Goal: Transaction & Acquisition: Purchase product/service

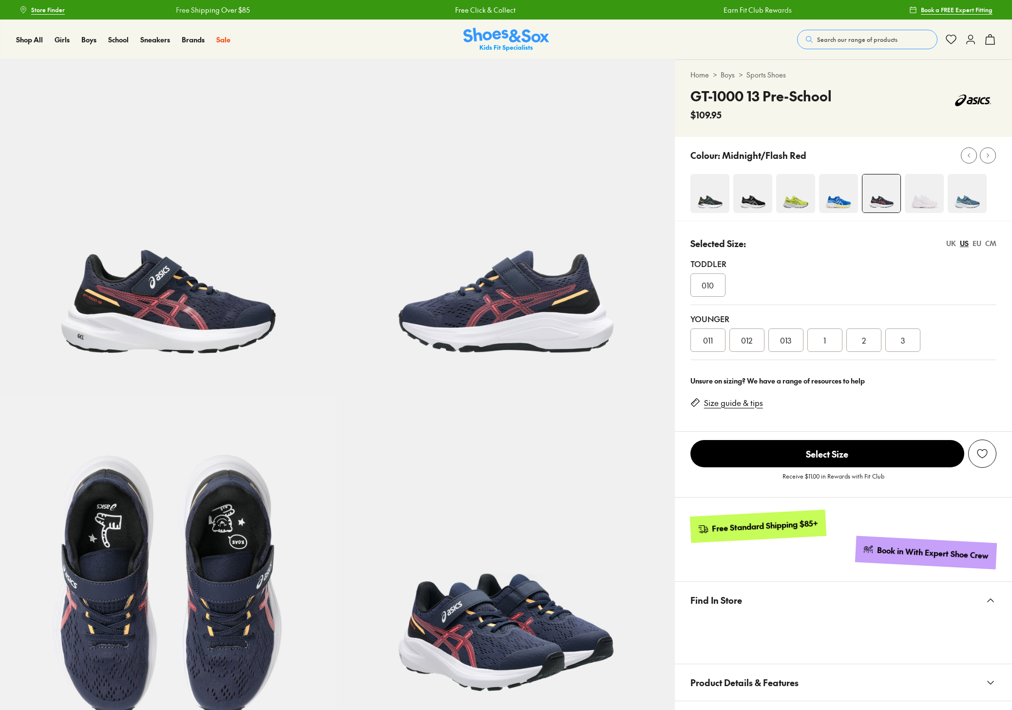
select select "*"
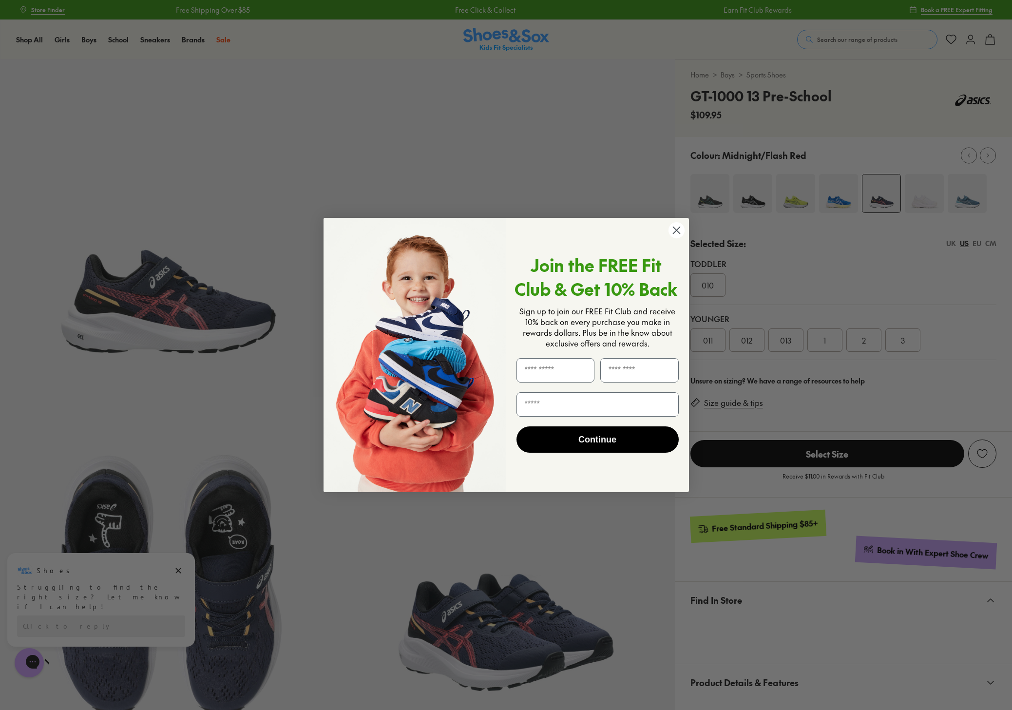
click at [679, 229] on circle "Close dialog" at bounding box center [676, 230] width 16 height 16
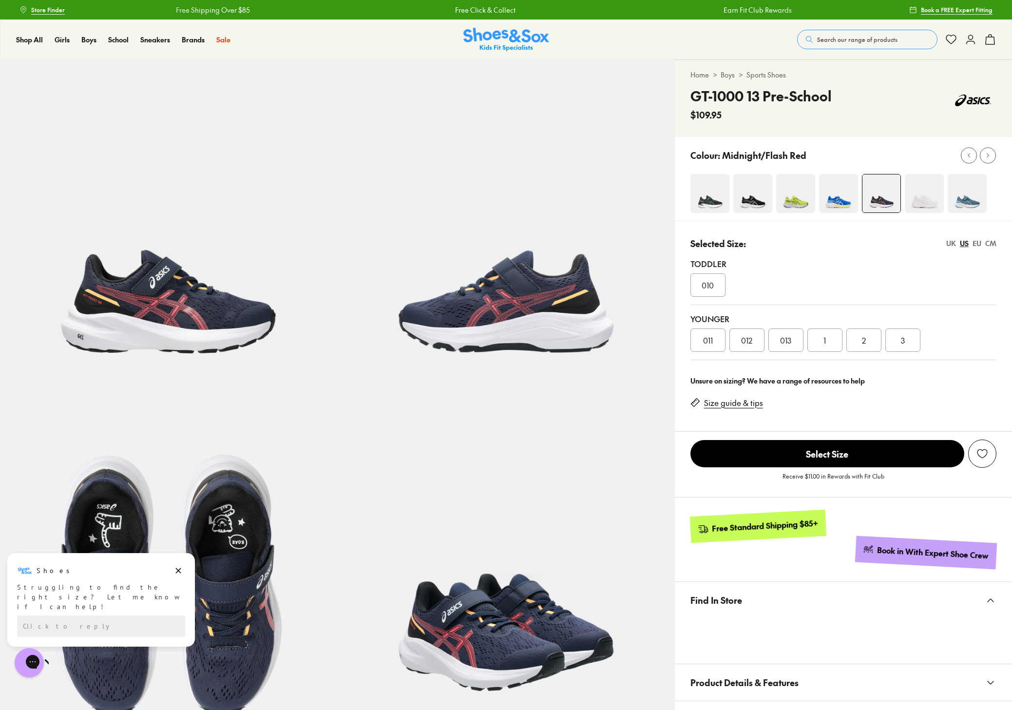
click at [732, 404] on link "Size guide & tips" at bounding box center [733, 403] width 59 height 11
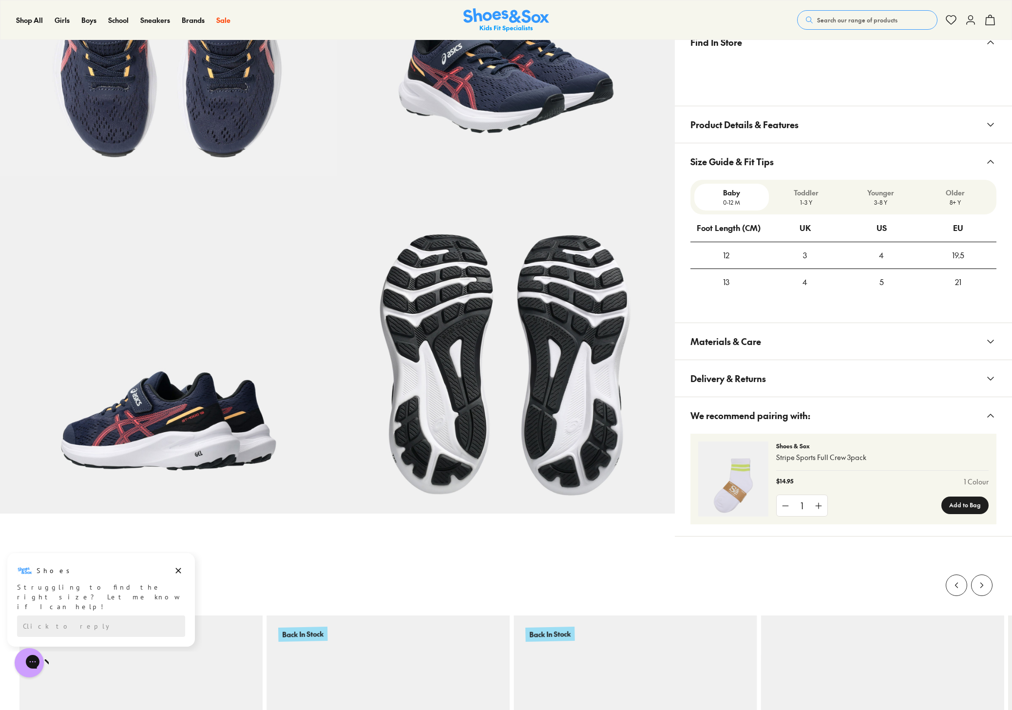
scroll to position [539, 0]
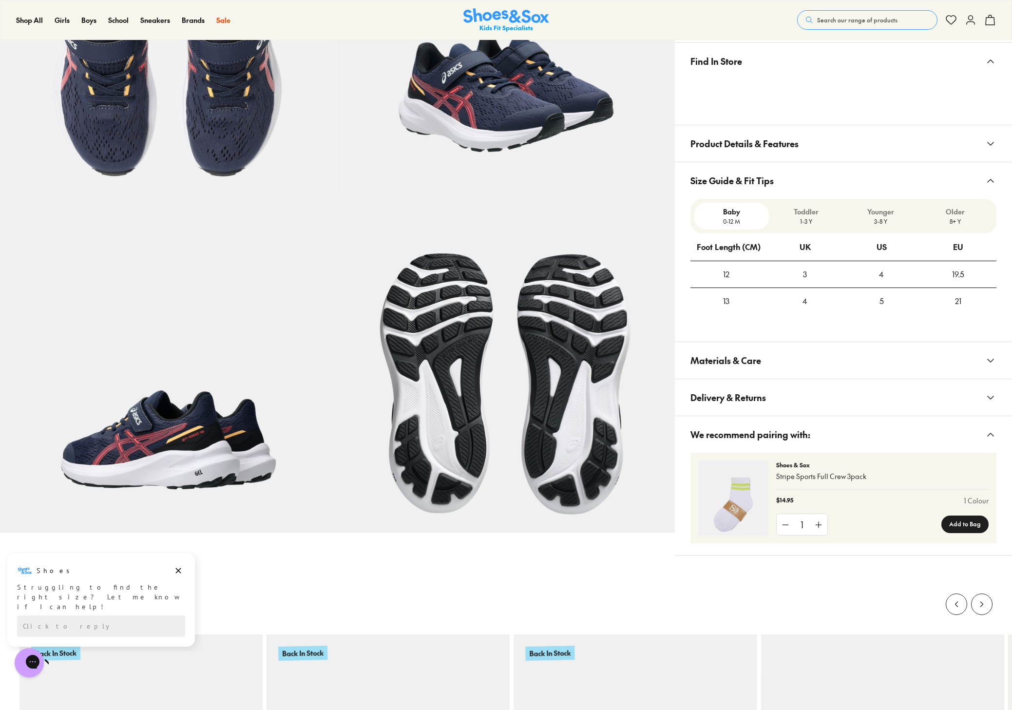
click at [882, 211] on p "Younger" at bounding box center [880, 212] width 67 height 10
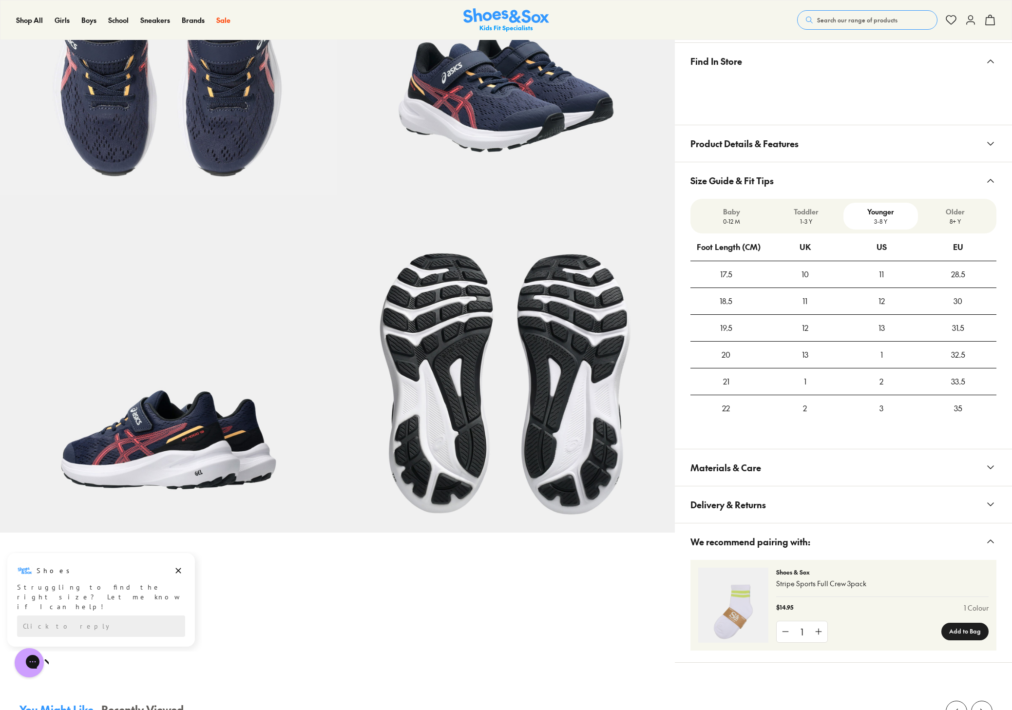
click at [738, 303] on div "18.5" at bounding box center [726, 301] width 72 height 26
click at [887, 305] on div "12" at bounding box center [881, 301] width 76 height 26
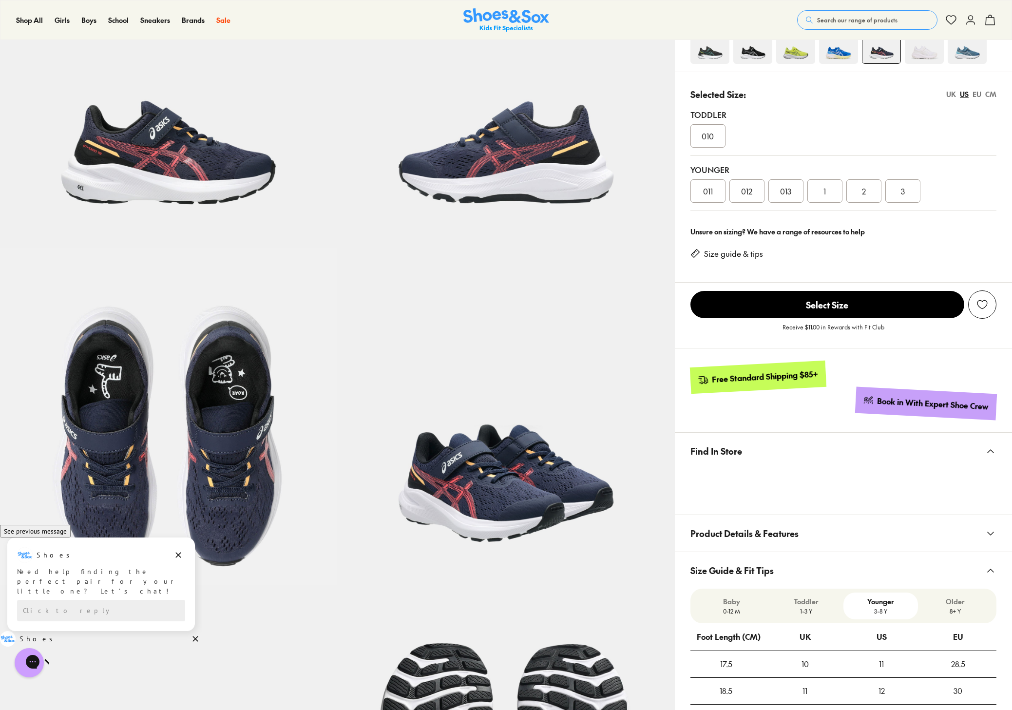
click at [887, 305] on span "Select Size" at bounding box center [827, 304] width 274 height 27
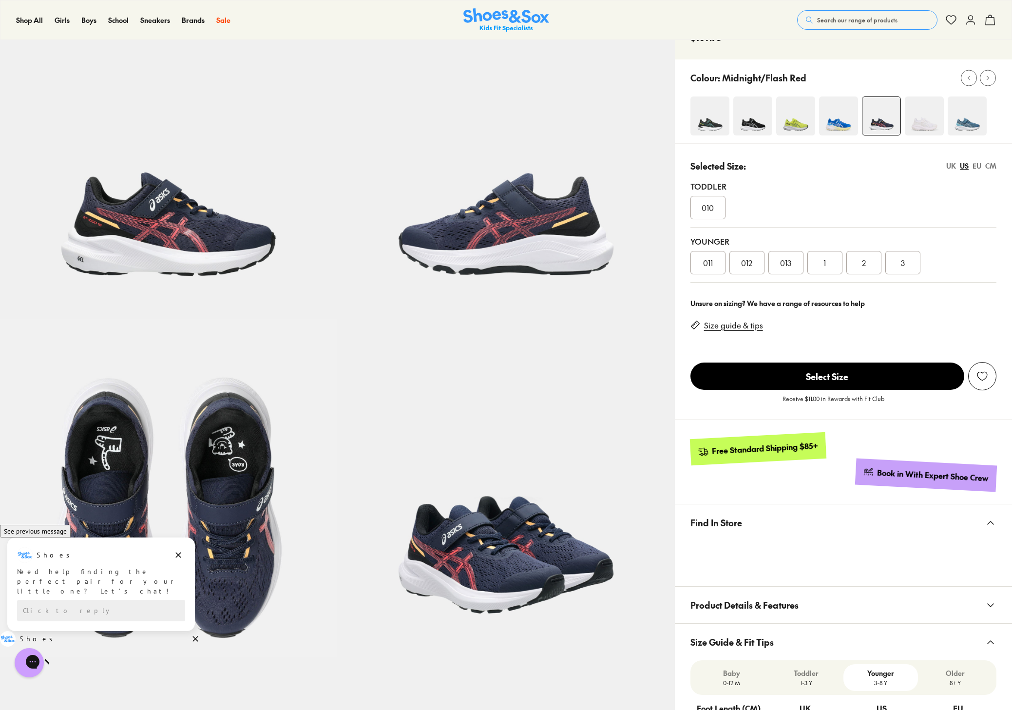
scroll to position [65, 0]
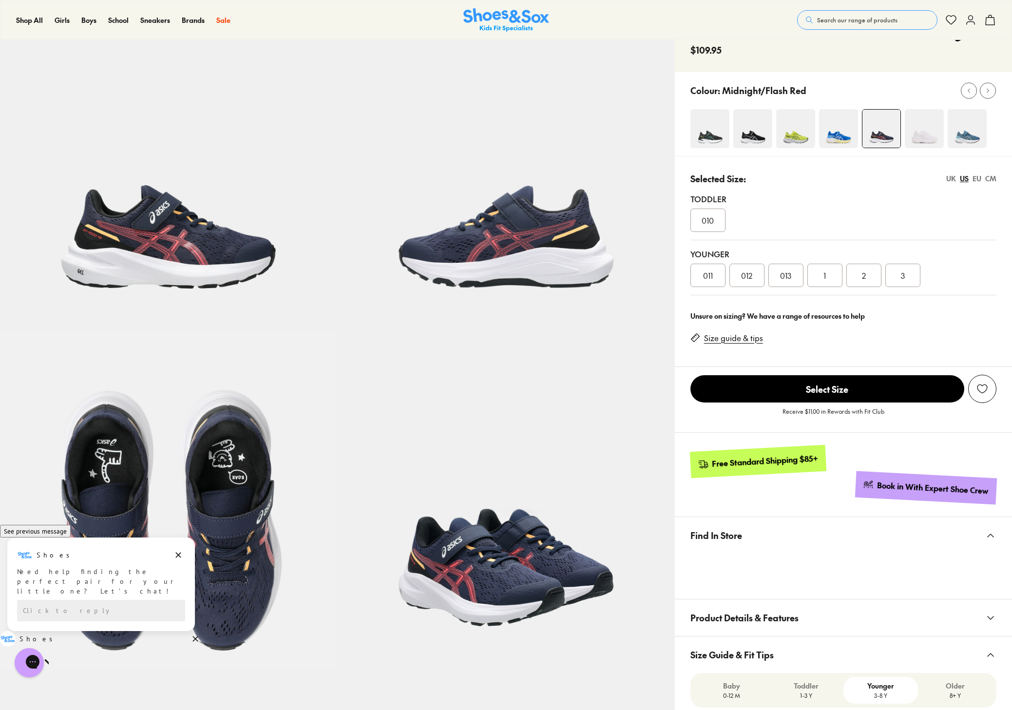
click at [827, 384] on span "Select Size" at bounding box center [827, 388] width 274 height 27
click at [754, 276] on div "012" at bounding box center [746, 275] width 35 height 23
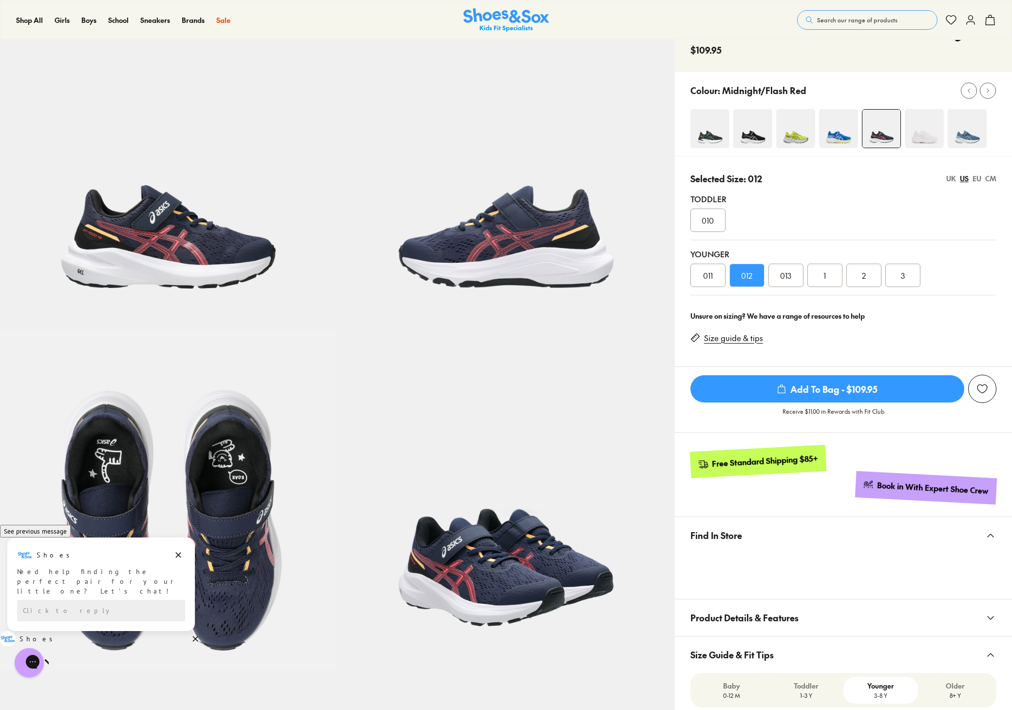
scroll to position [162, 0]
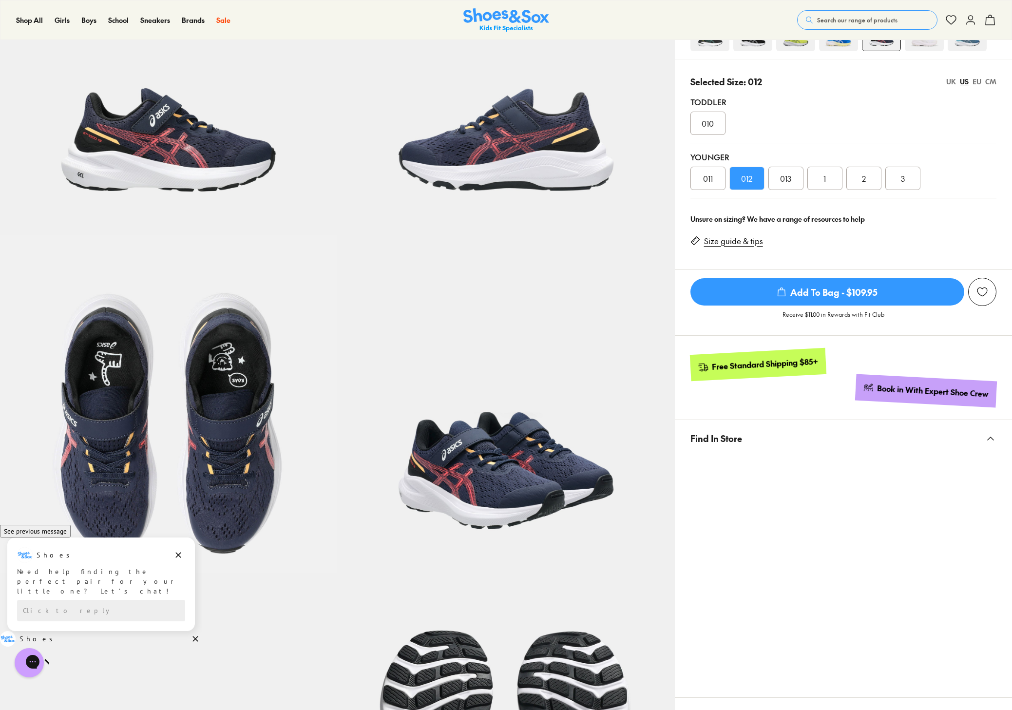
click at [802, 409] on div "Free Standard Shipping $85+ Book in With Expert Shoe Crew" at bounding box center [843, 377] width 337 height 84
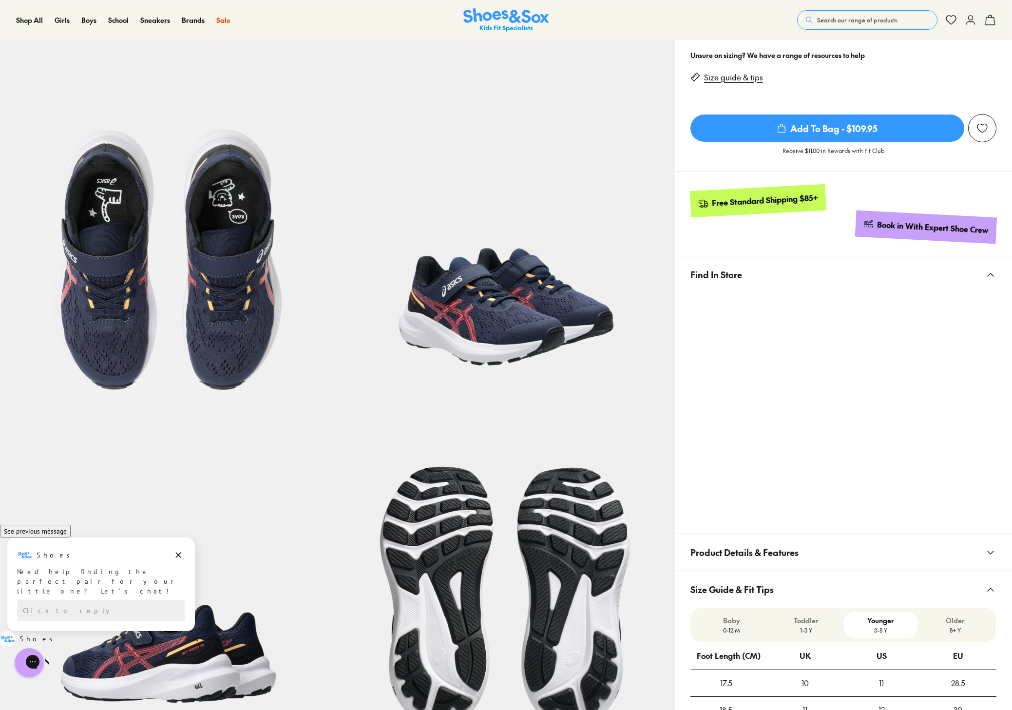
scroll to position [324, 0]
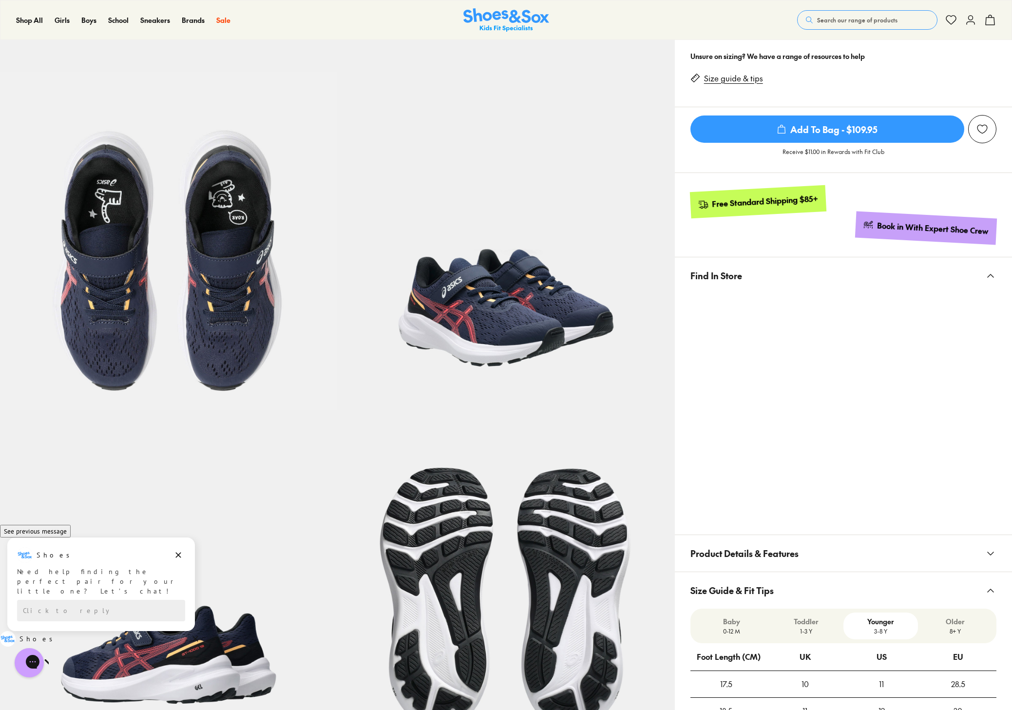
click at [514, 320] on img at bounding box center [505, 240] width 337 height 337
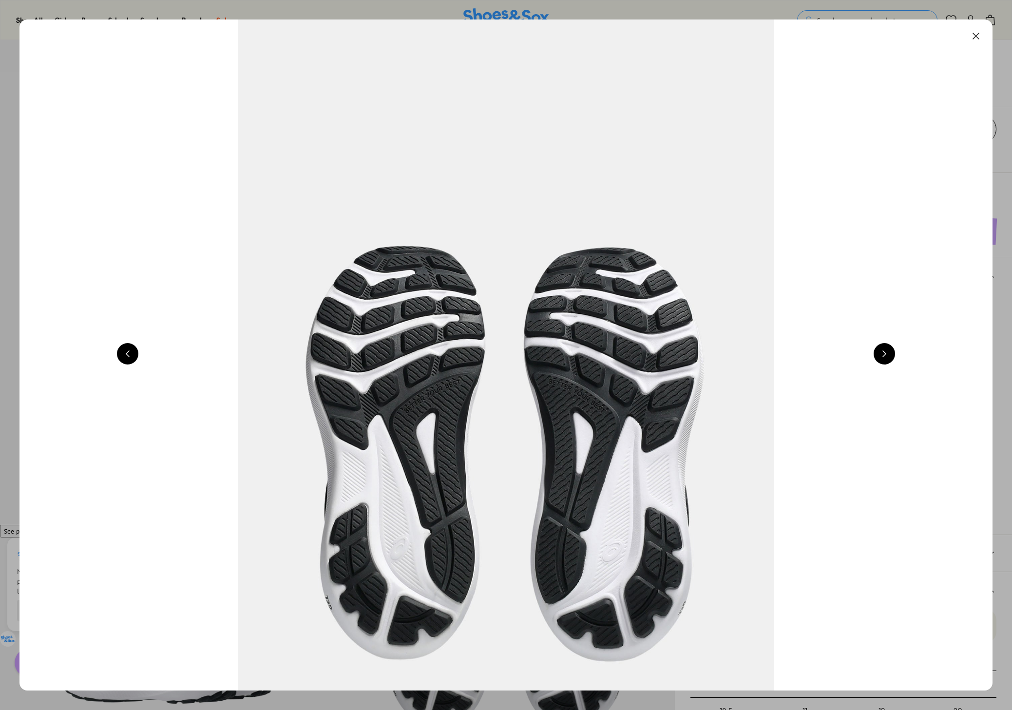
scroll to position [0, 3907]
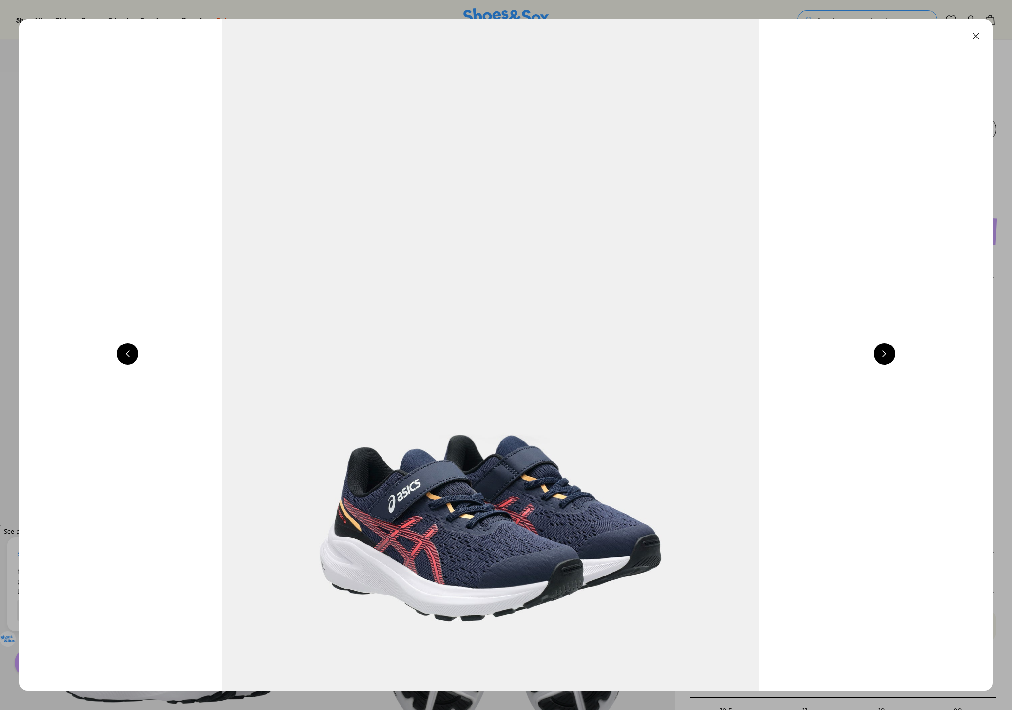
click at [887, 354] on button at bounding box center [884, 353] width 21 height 21
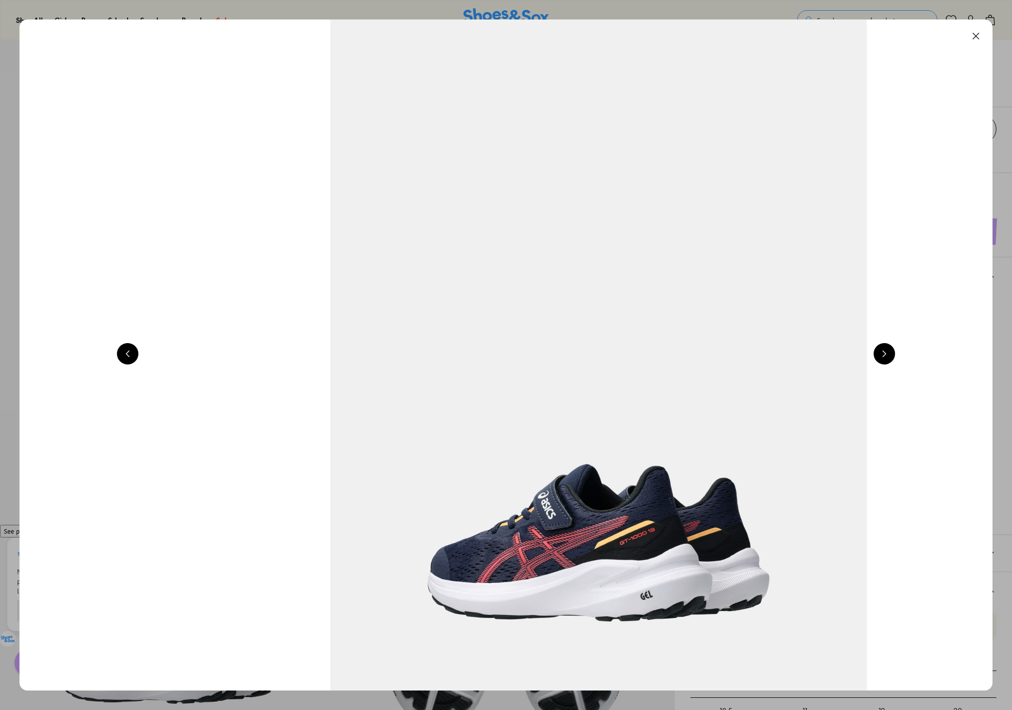
scroll to position [0, 4884]
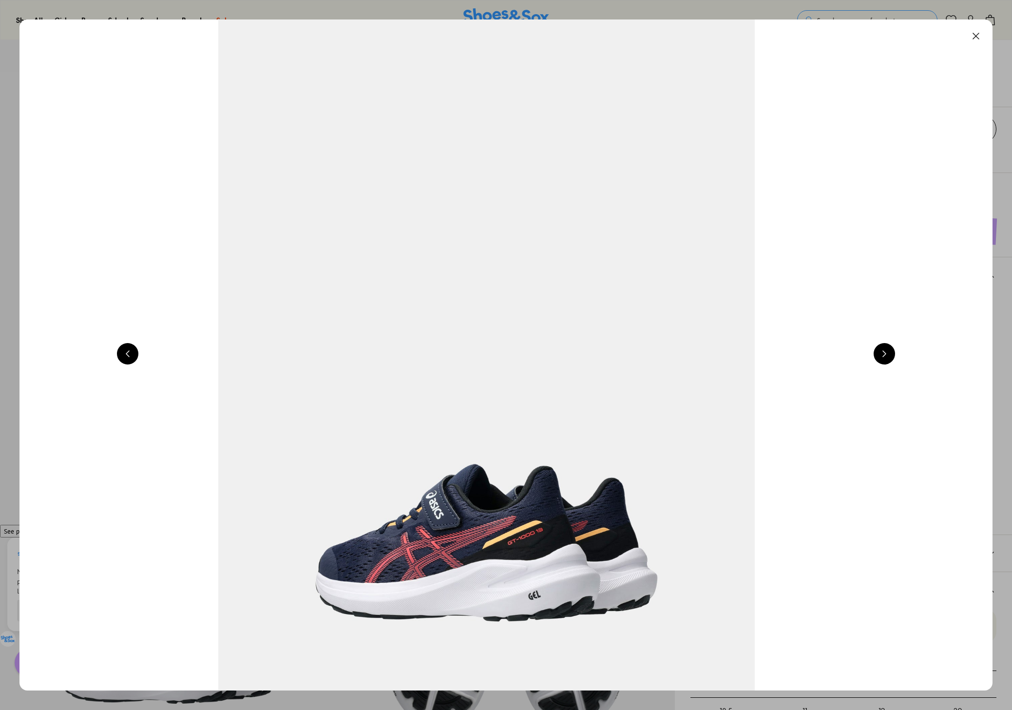
click at [887, 354] on button at bounding box center [884, 353] width 21 height 21
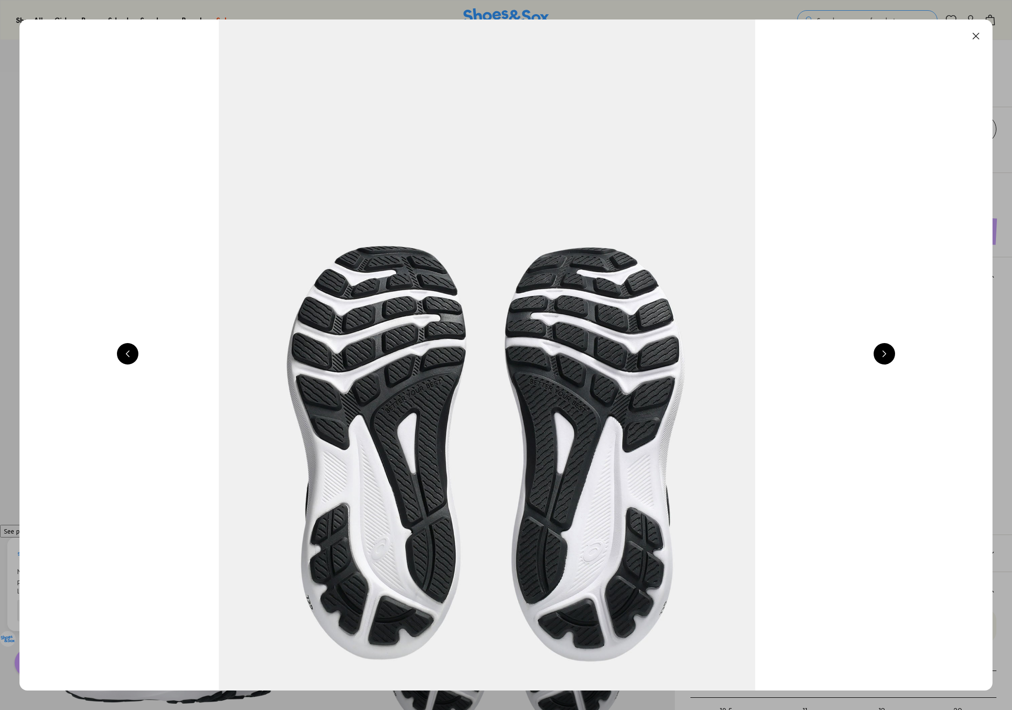
scroll to position [0, 5861]
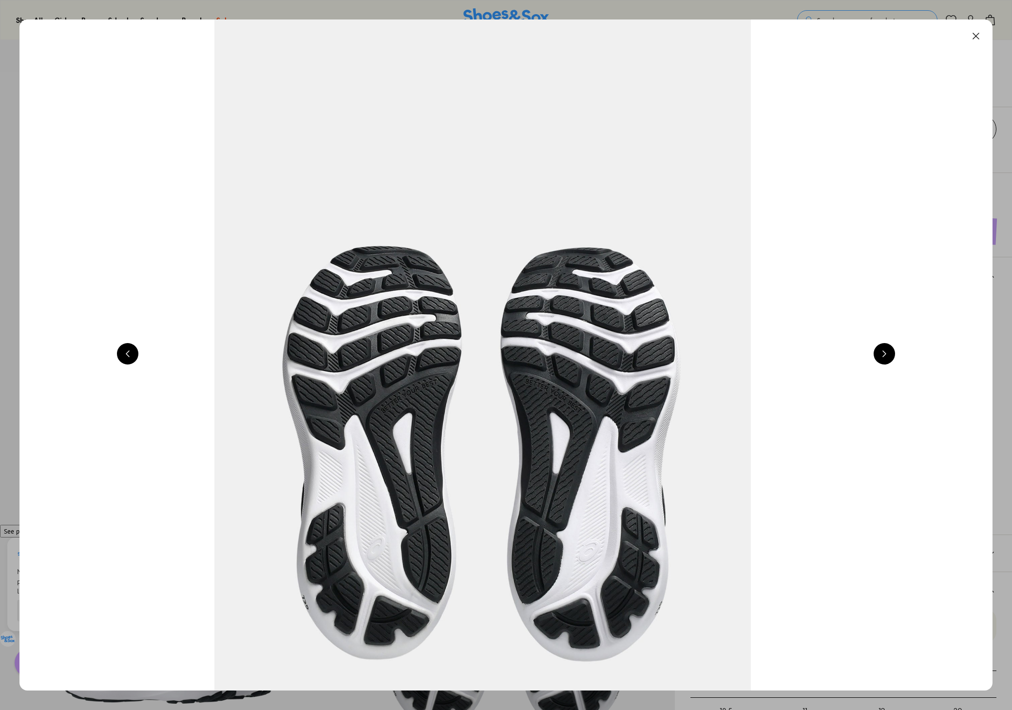
click at [887, 354] on button at bounding box center [884, 353] width 21 height 21
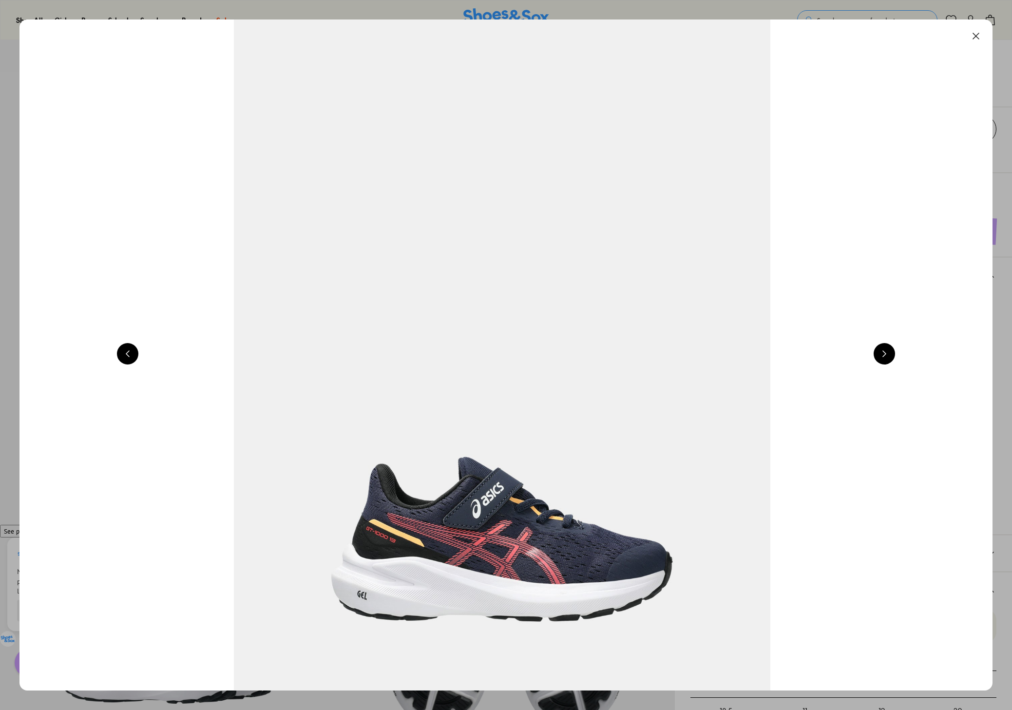
click at [887, 354] on button at bounding box center [884, 353] width 21 height 21
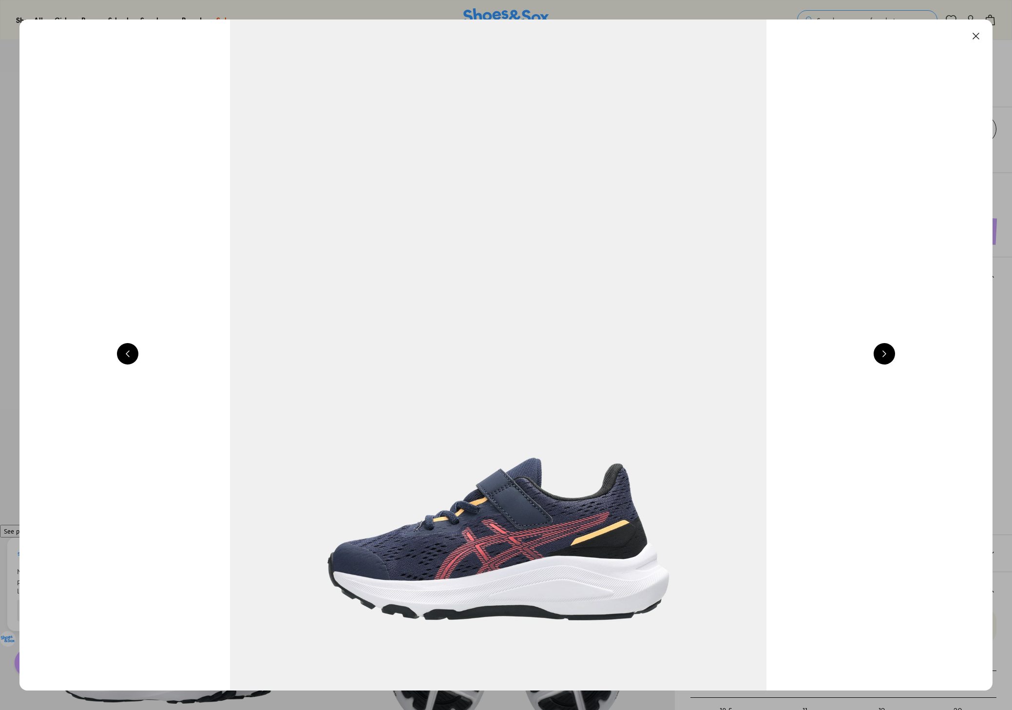
click at [887, 354] on button at bounding box center [884, 353] width 21 height 21
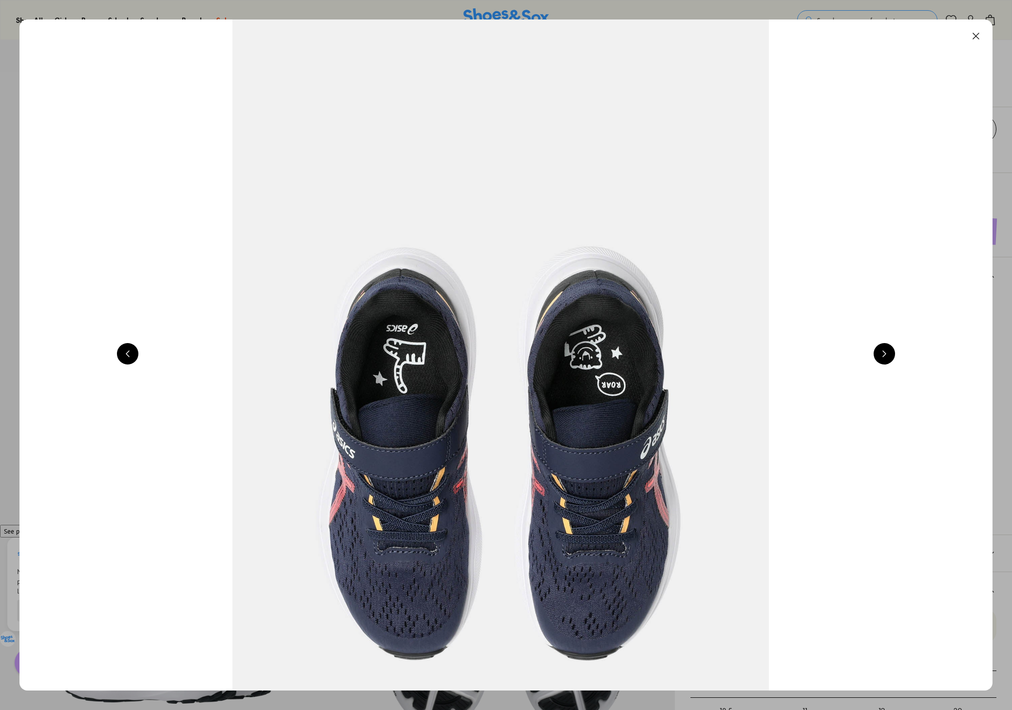
scroll to position [0, 2930]
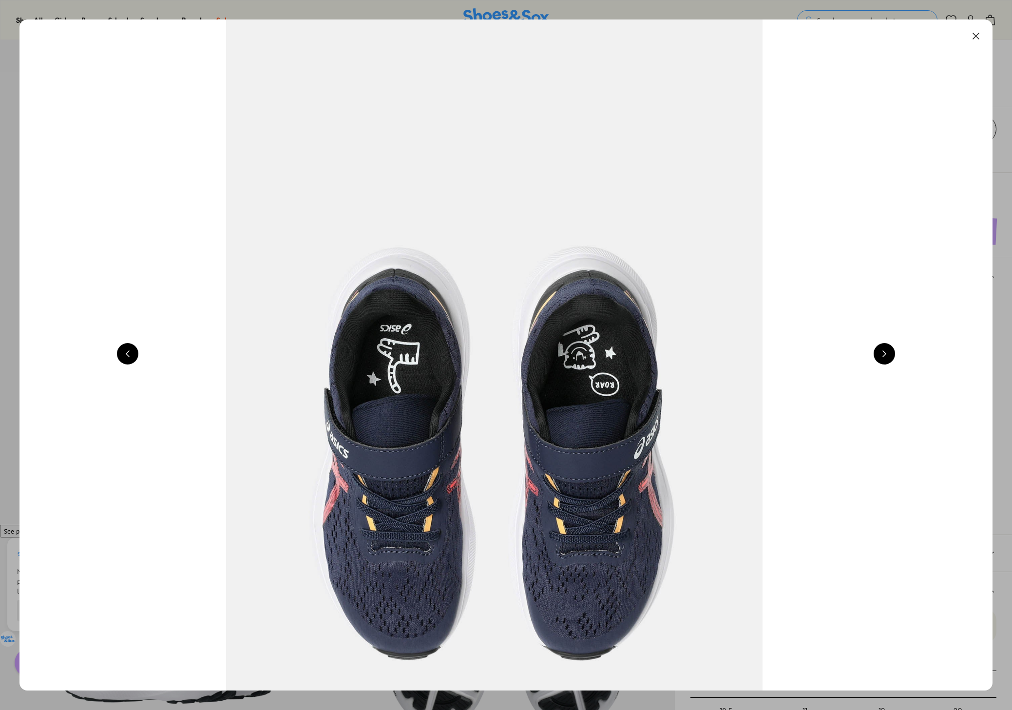
click at [887, 354] on button at bounding box center [884, 353] width 21 height 21
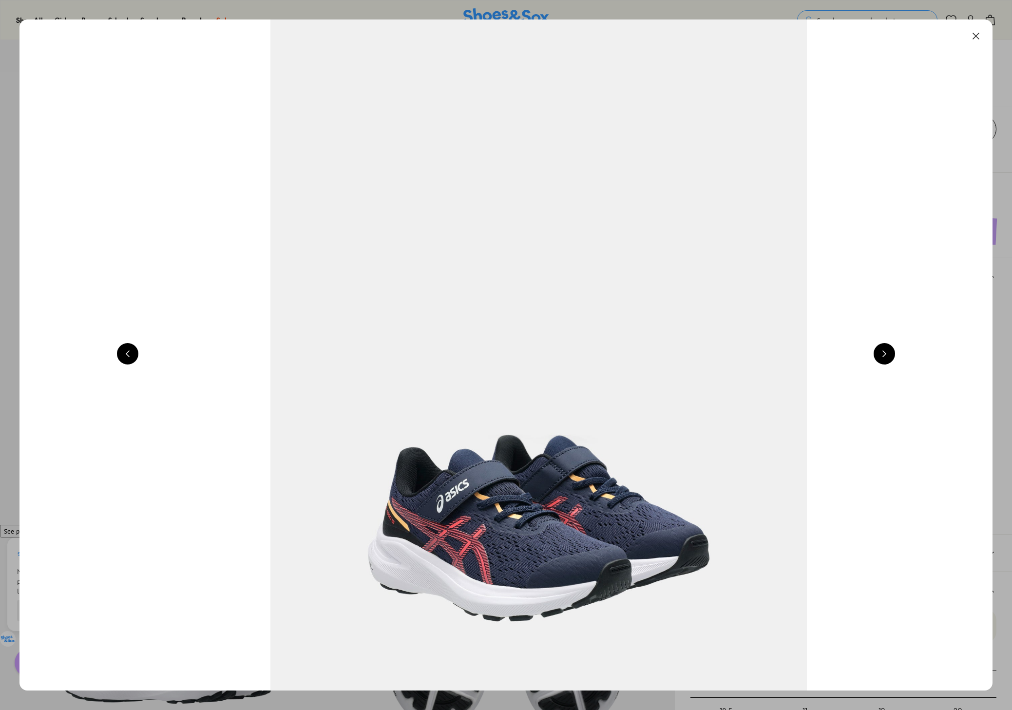
scroll to position [0, 3907]
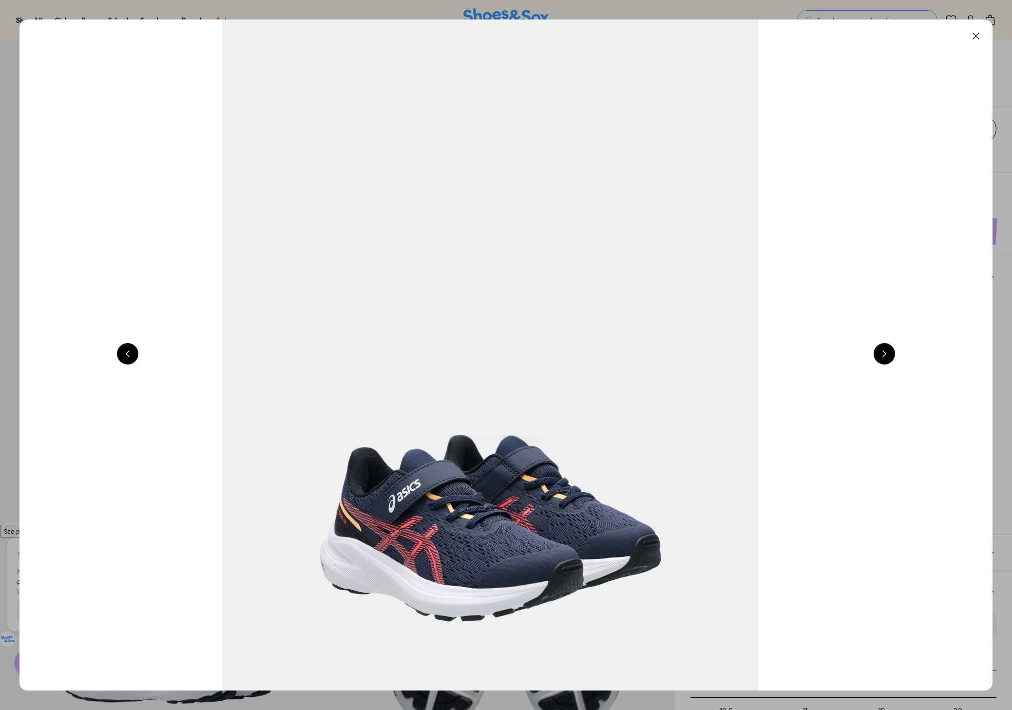
click at [979, 35] on button at bounding box center [975, 35] width 21 height 21
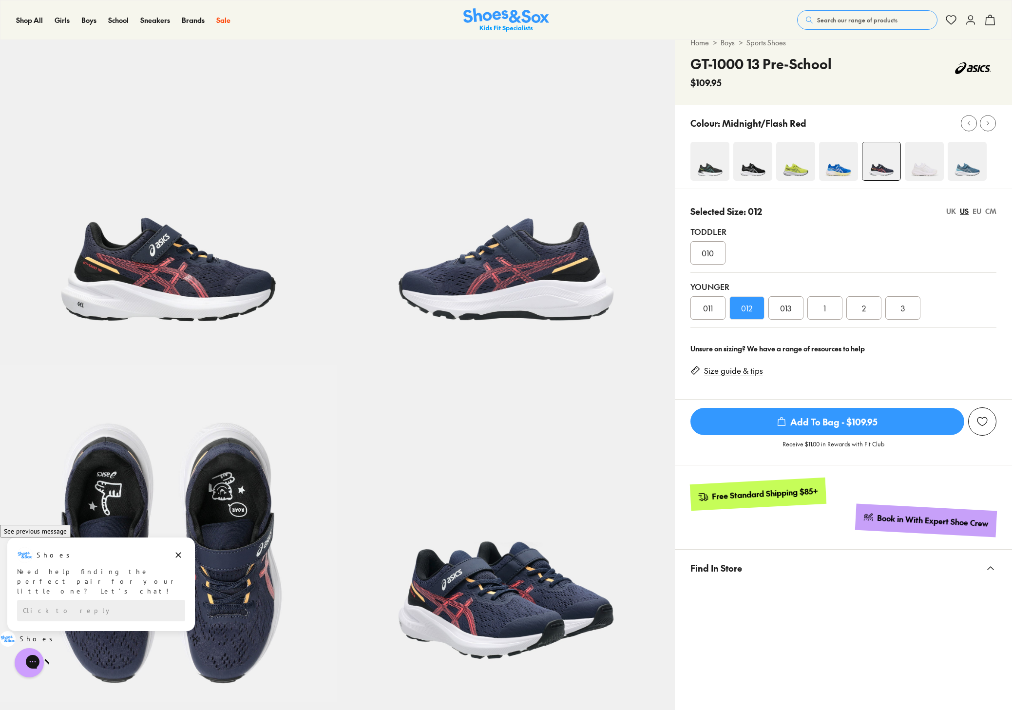
scroll to position [0, 0]
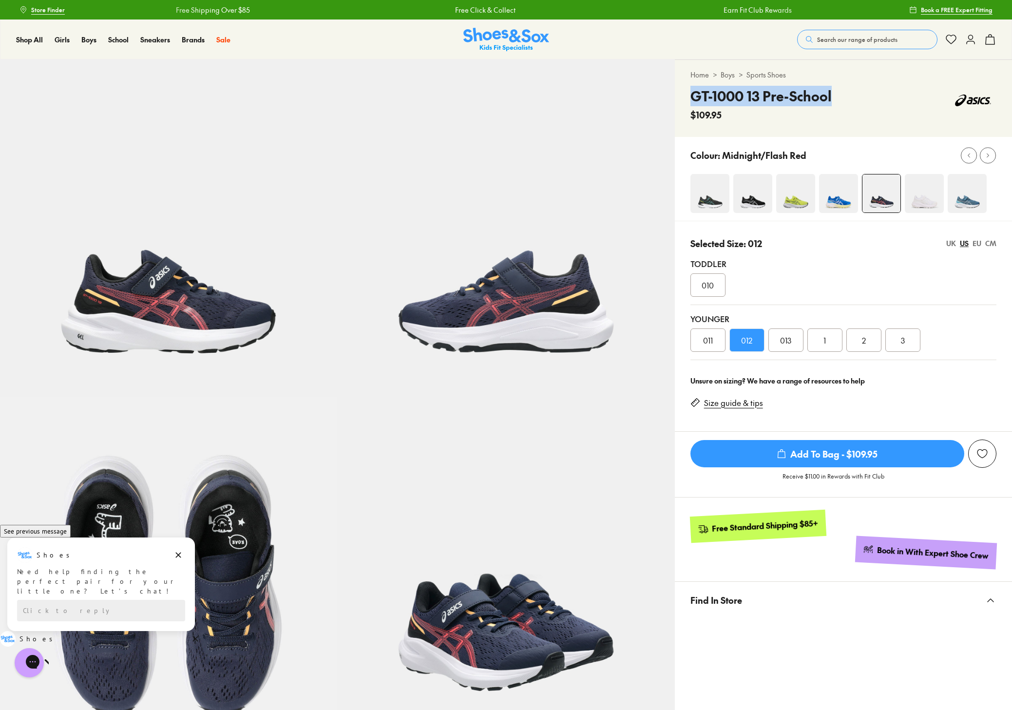
drag, startPoint x: 693, startPoint y: 96, endPoint x: 835, endPoint y: 101, distance: 141.8
click at [835, 101] on div "GT-1000 13 Pre-School $109.95" at bounding box center [843, 104] width 306 height 36
copy h4 "GT-1000 13 Pre-School"
click at [698, 187] on img at bounding box center [709, 193] width 39 height 39
click at [716, 198] on img at bounding box center [709, 193] width 39 height 39
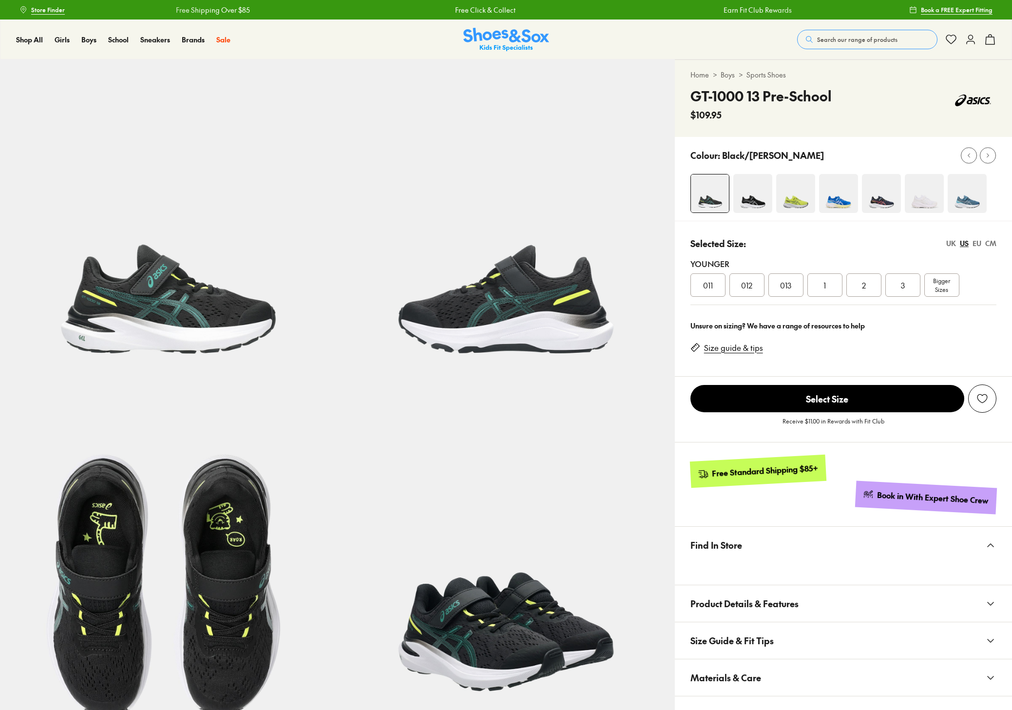
select select "*"
click at [757, 288] on div "012" at bounding box center [746, 284] width 35 height 23
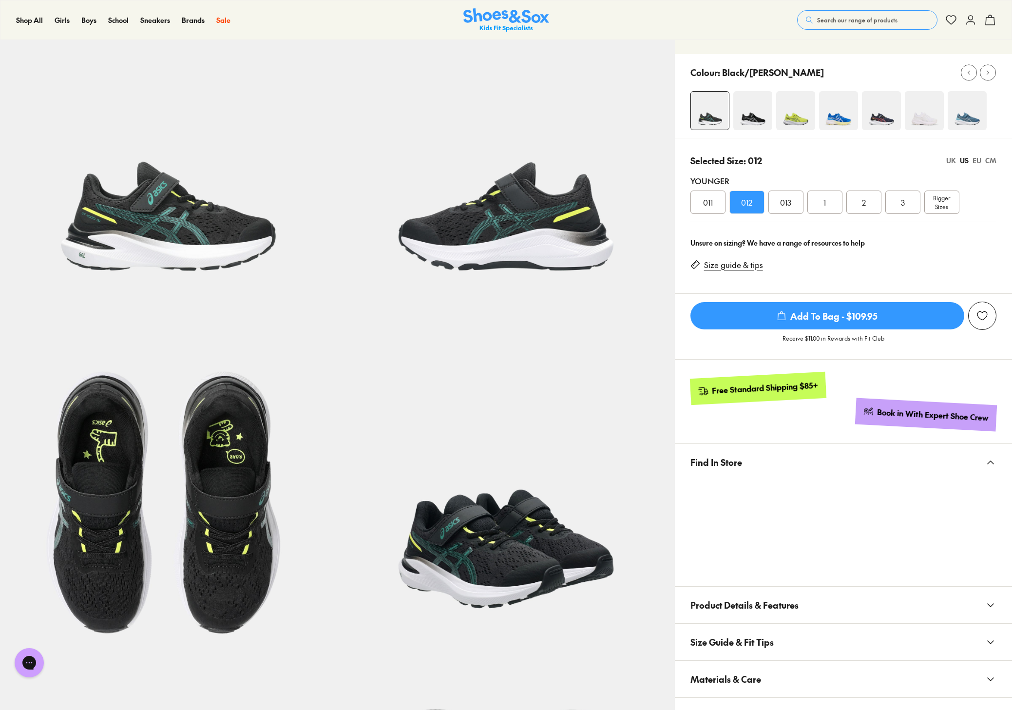
scroll to position [65, 0]
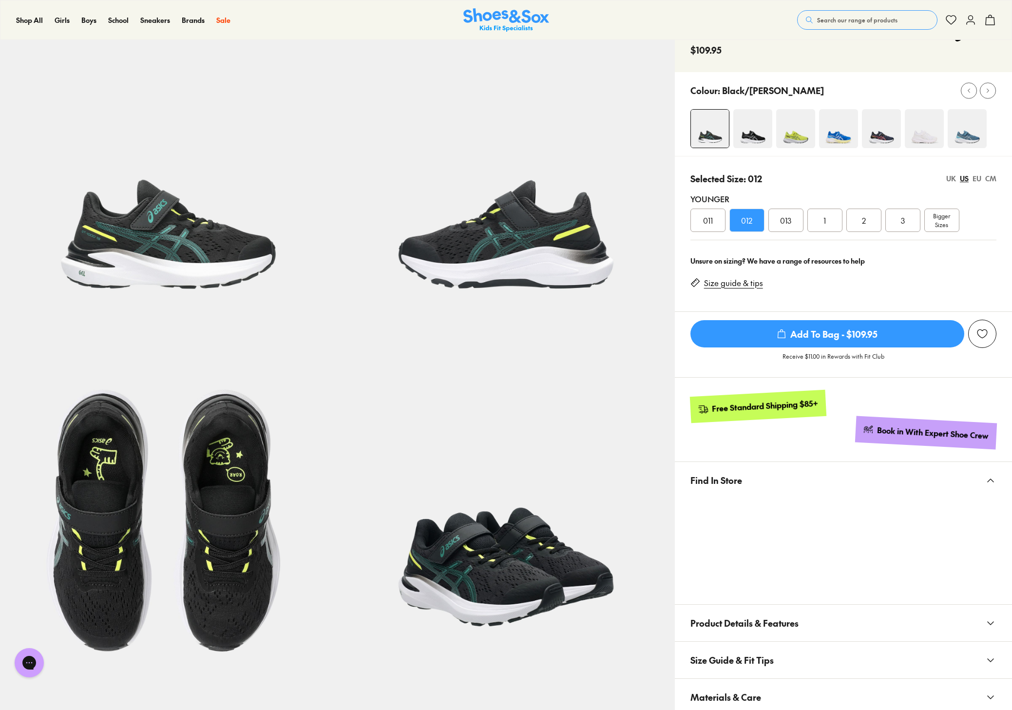
click at [838, 132] on img at bounding box center [838, 128] width 39 height 39
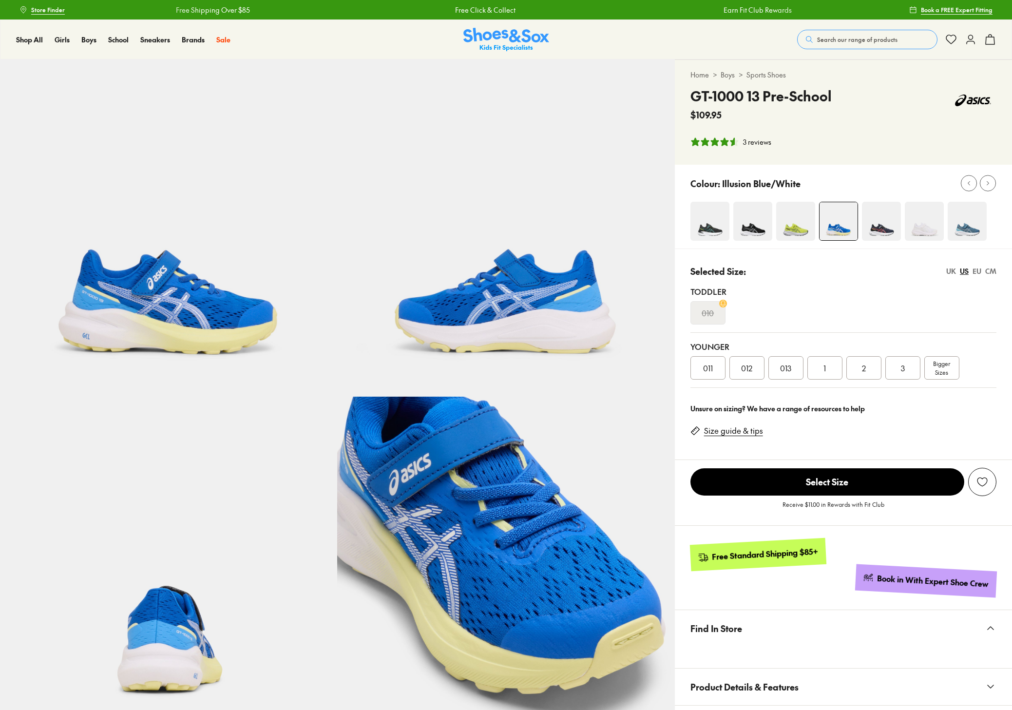
select select "*"
click at [747, 369] on span "012" at bounding box center [746, 368] width 11 height 12
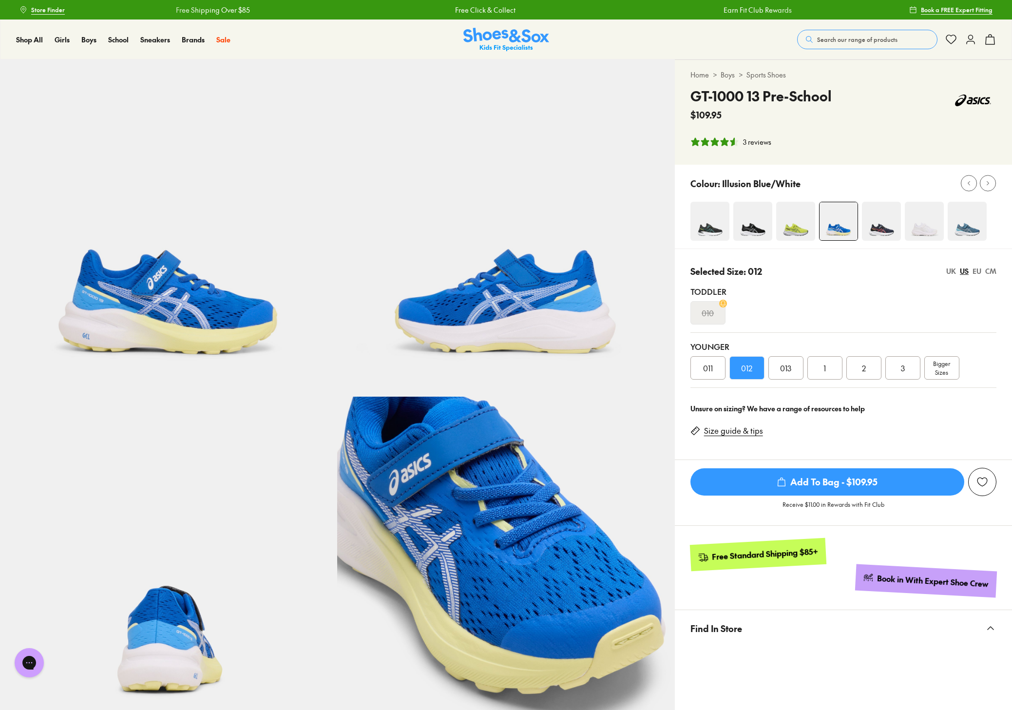
click at [980, 227] on img at bounding box center [967, 221] width 39 height 39
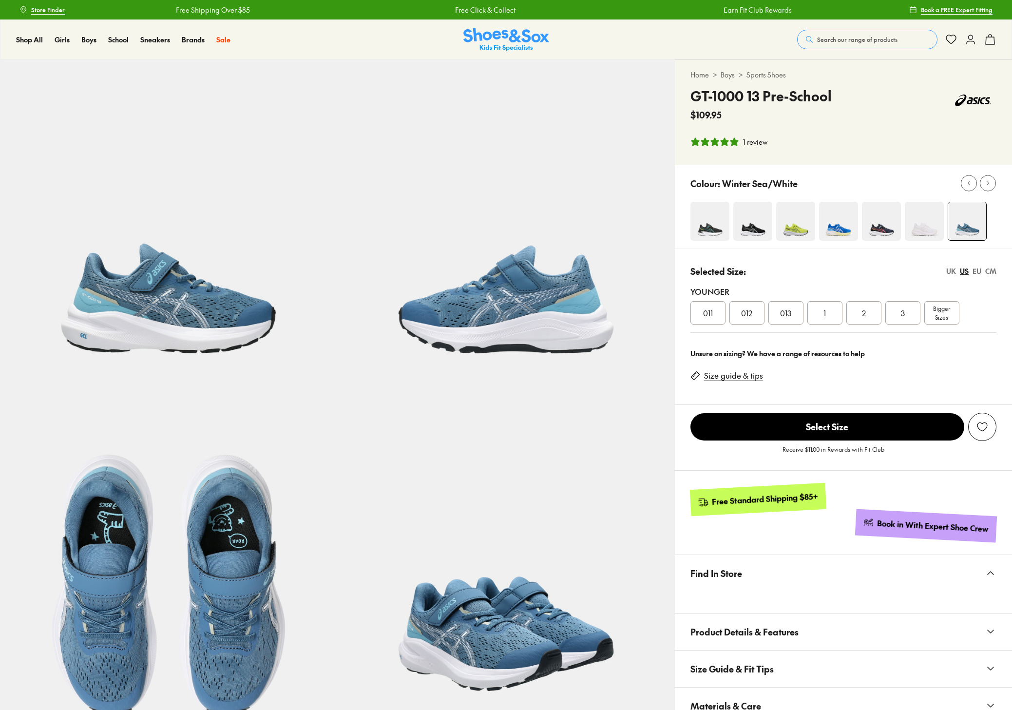
select select "*"
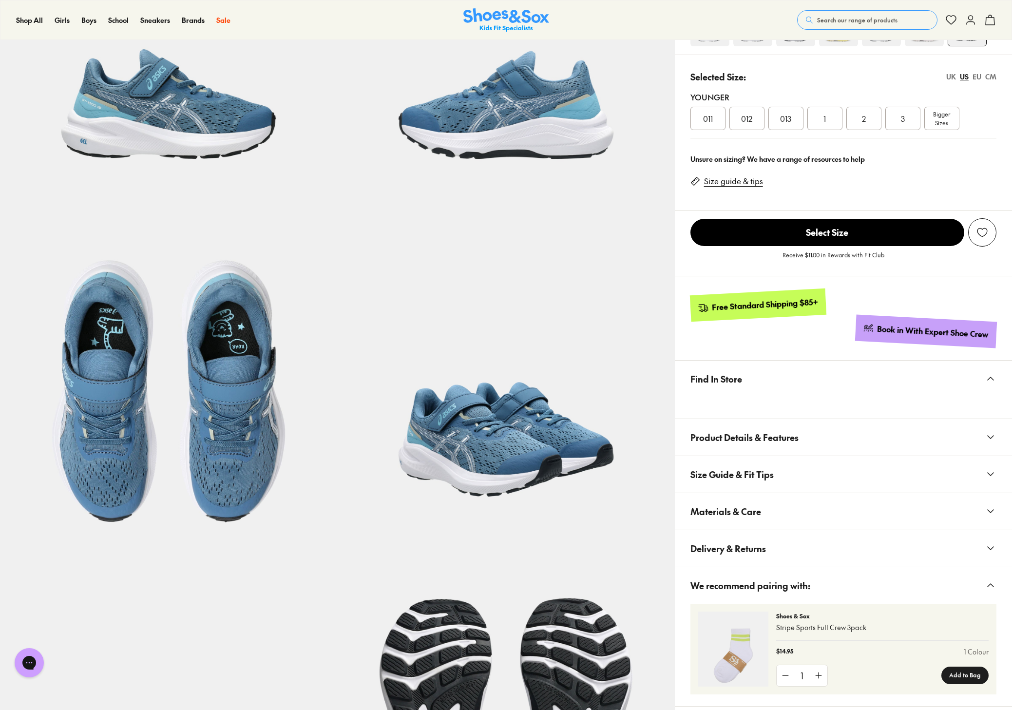
scroll to position [195, 0]
click at [747, 127] on div "012" at bounding box center [746, 117] width 35 height 23
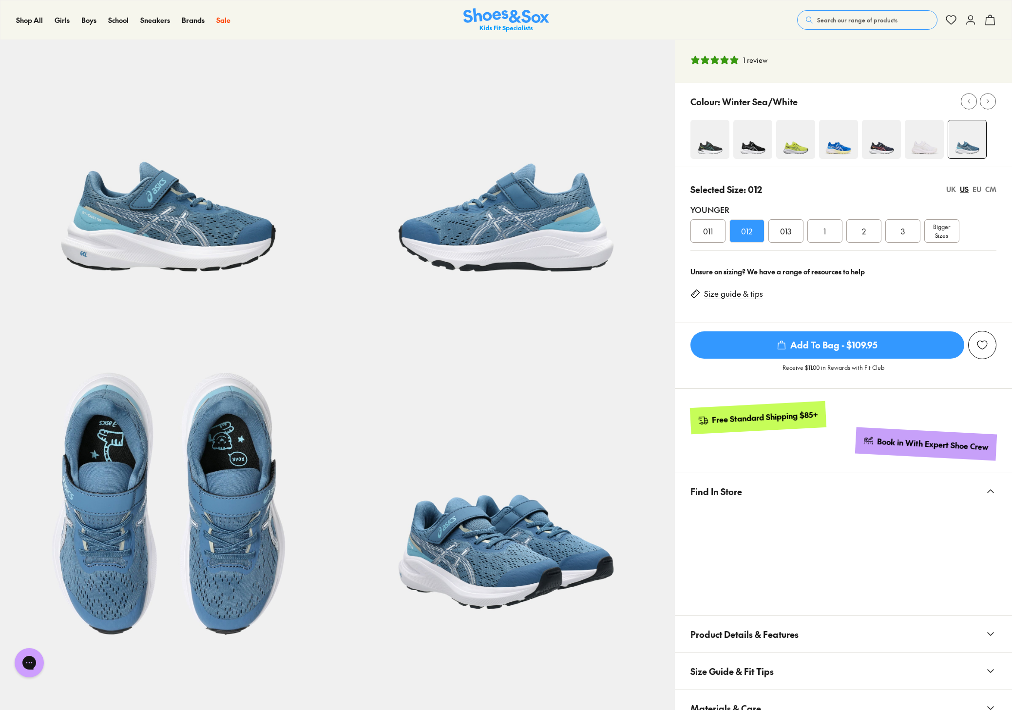
scroll to position [33, 0]
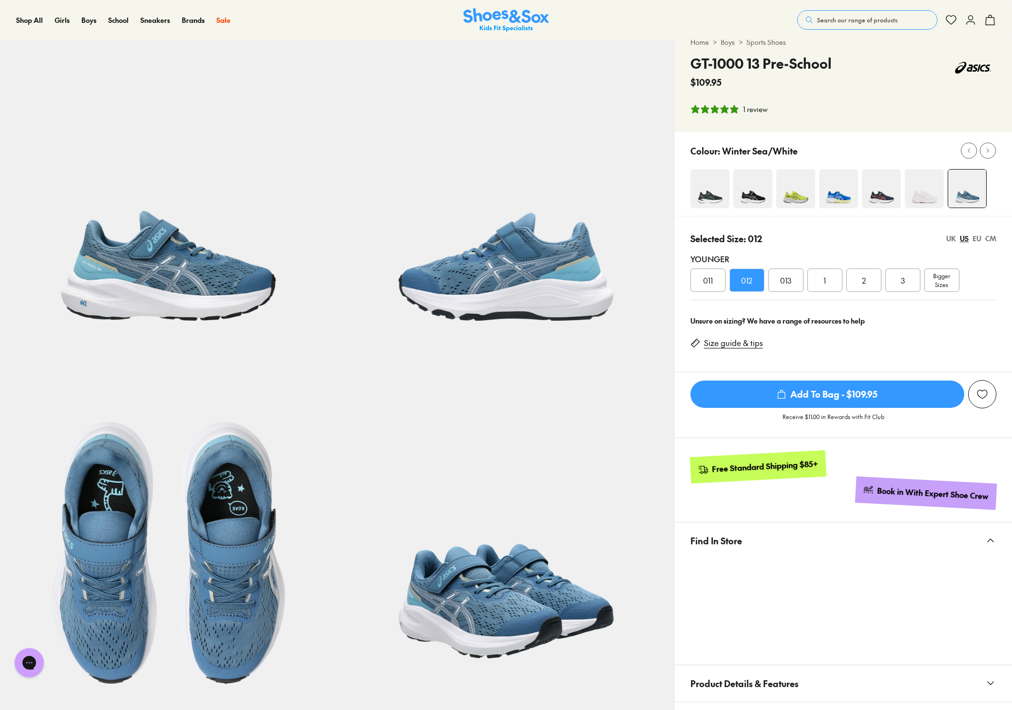
click at [228, 273] on img at bounding box center [168, 195] width 337 height 337
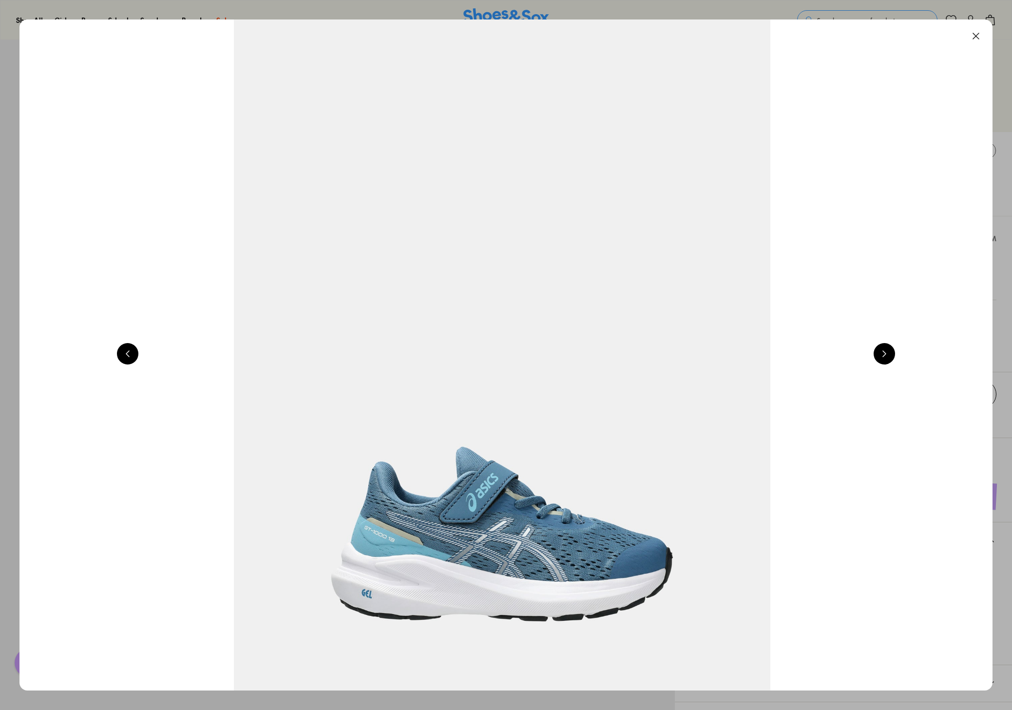
click at [979, 35] on button at bounding box center [975, 35] width 21 height 21
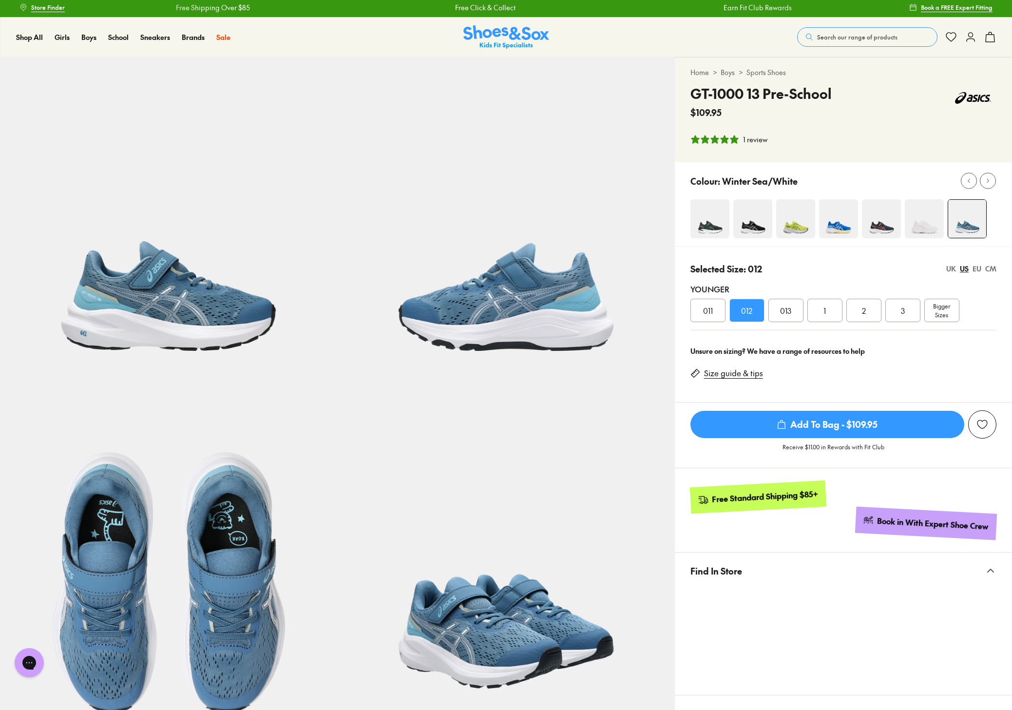
scroll to position [0, 0]
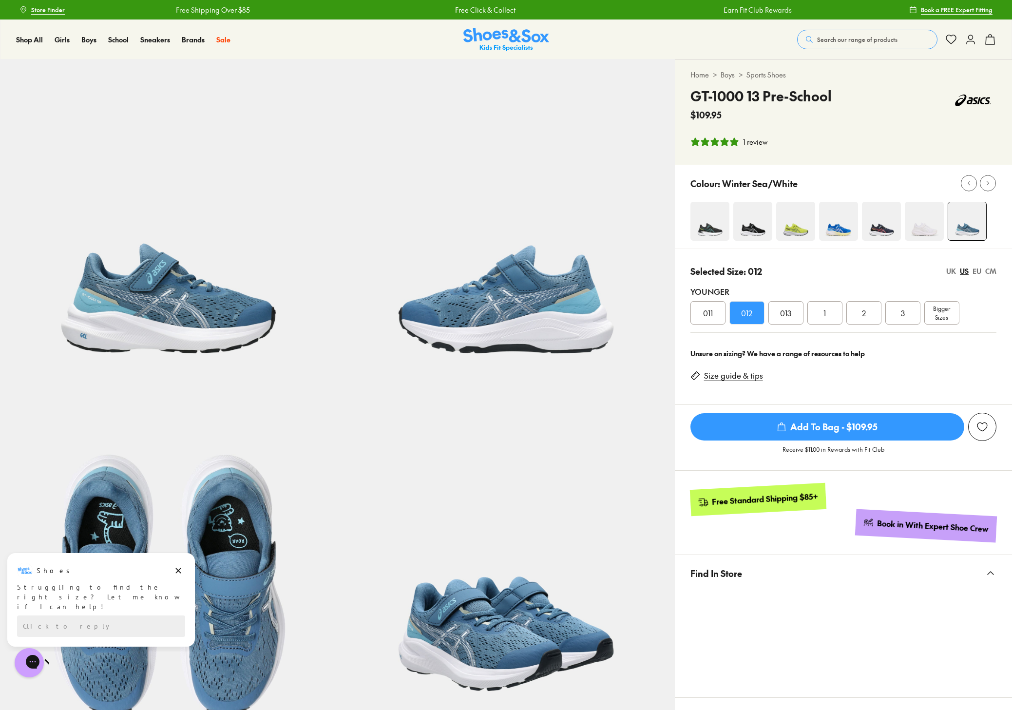
click at [727, 140] on icon "5 stars, 1 ratings" at bounding box center [724, 141] width 8 height 8
